Goal: Task Accomplishment & Management: Manage account settings

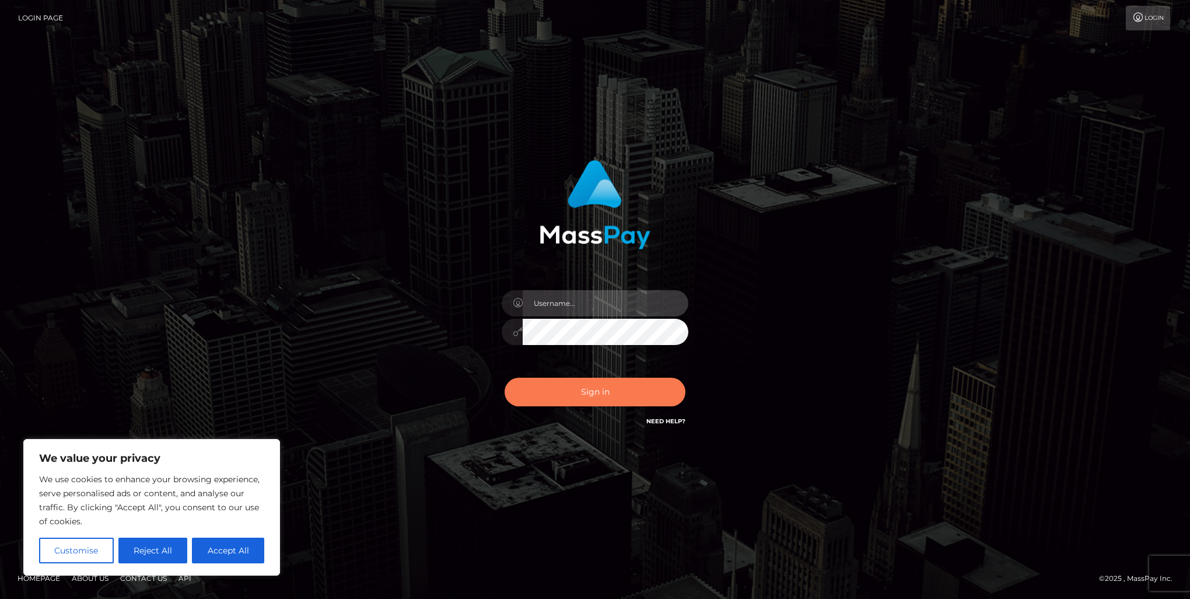
type input "[PERSON_NAME].of"
click at [566, 400] on button "Sign in" at bounding box center [595, 391] width 181 height 29
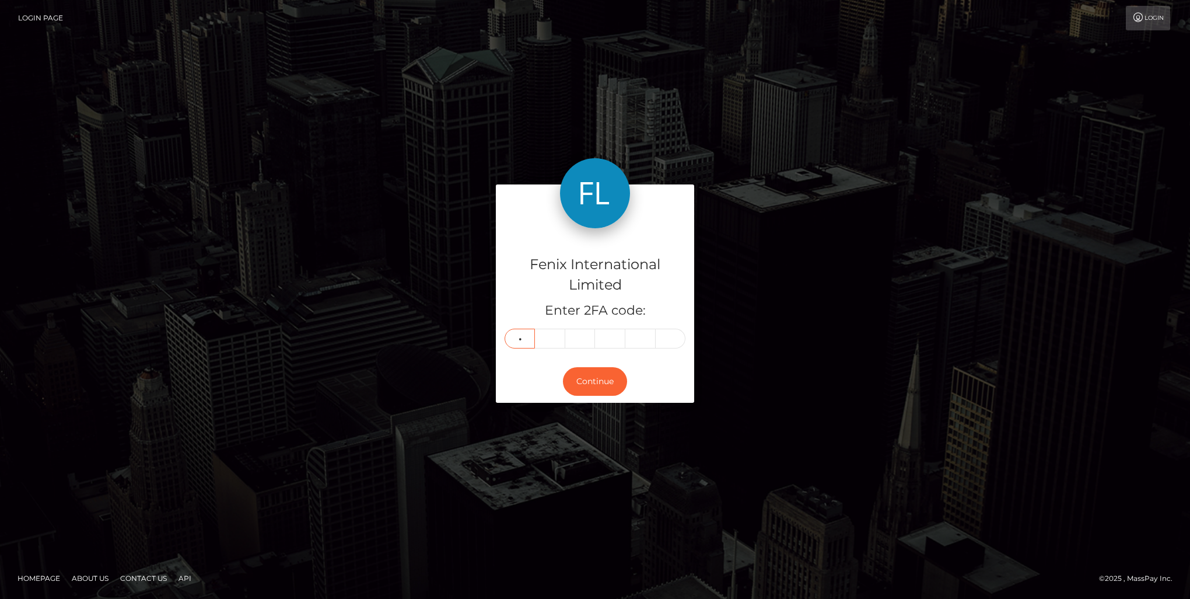
type input "9"
type input "5"
type input "0"
type input "9"
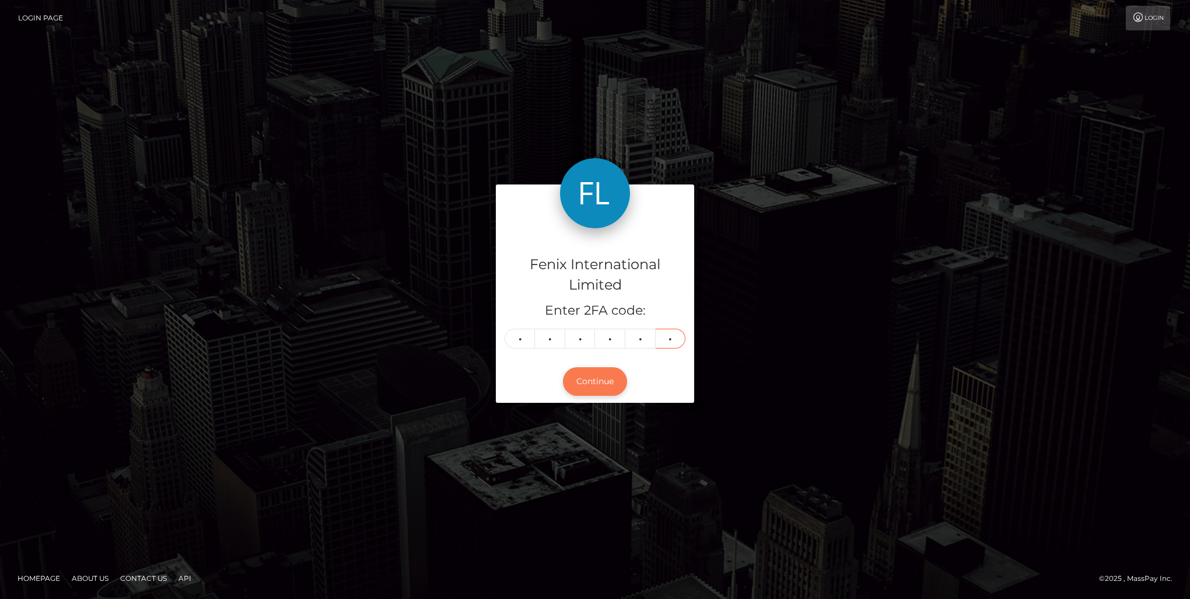
type input "3"
click at [604, 388] on button "Continue" at bounding box center [595, 381] width 64 height 29
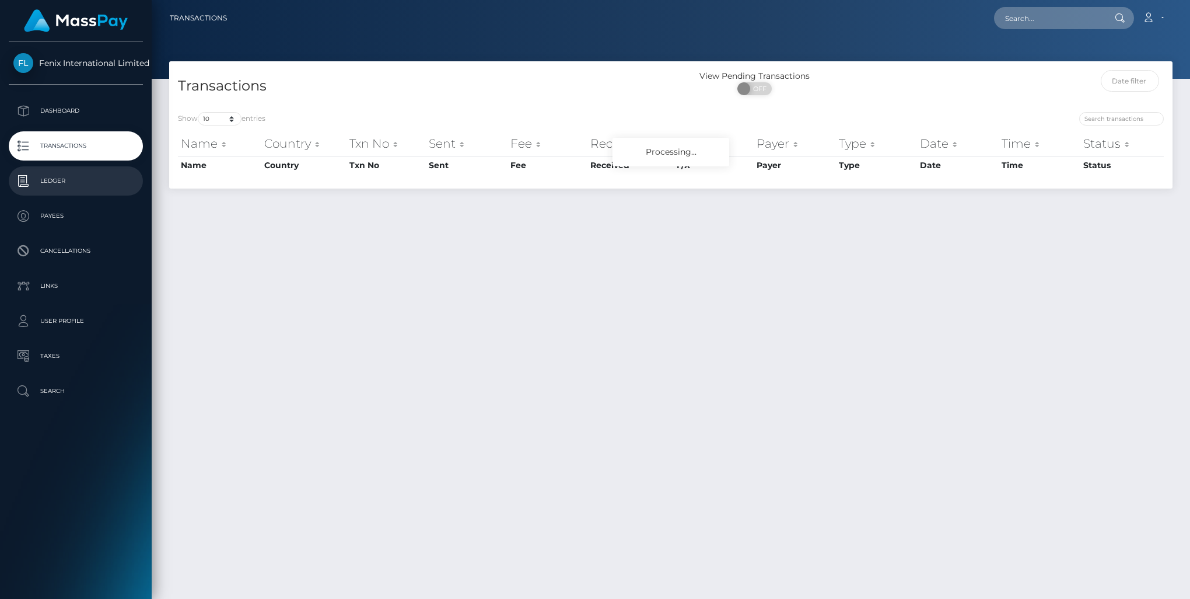
click at [57, 181] on p "Ledger" at bounding box center [75, 181] width 125 height 18
